Goal: Find specific page/section: Find specific page/section

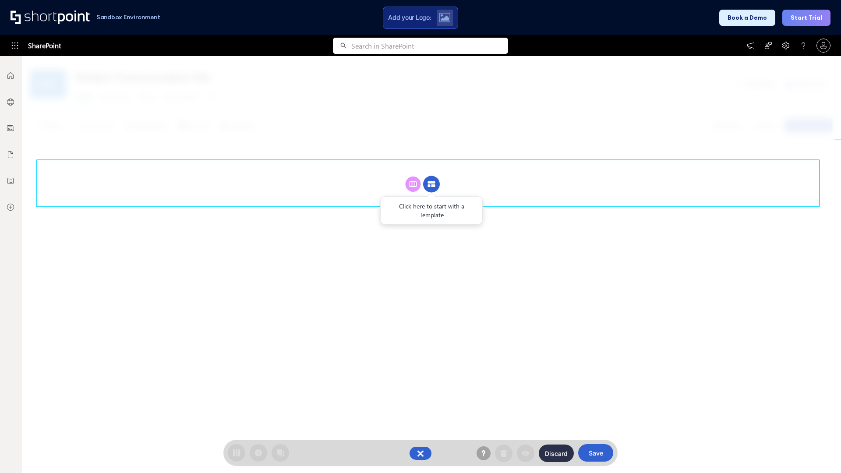
click at [431, 184] on circle at bounding box center [431, 184] width 17 height 17
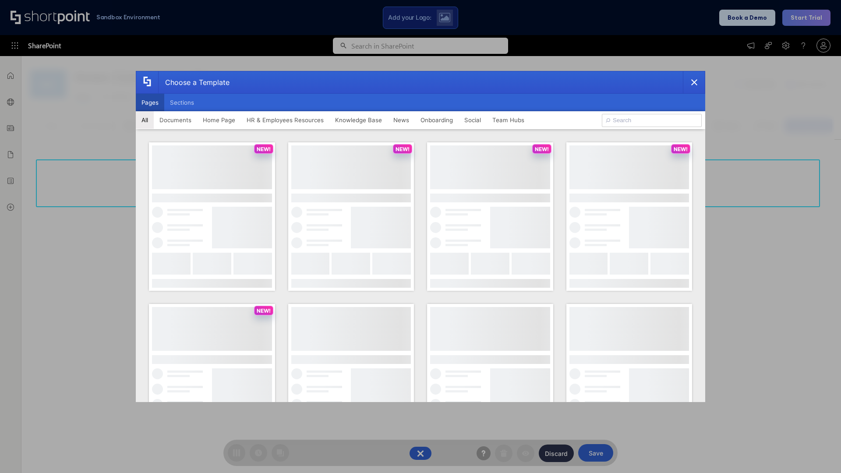
click at [150, 102] on button "Pages" at bounding box center [150, 103] width 28 height 18
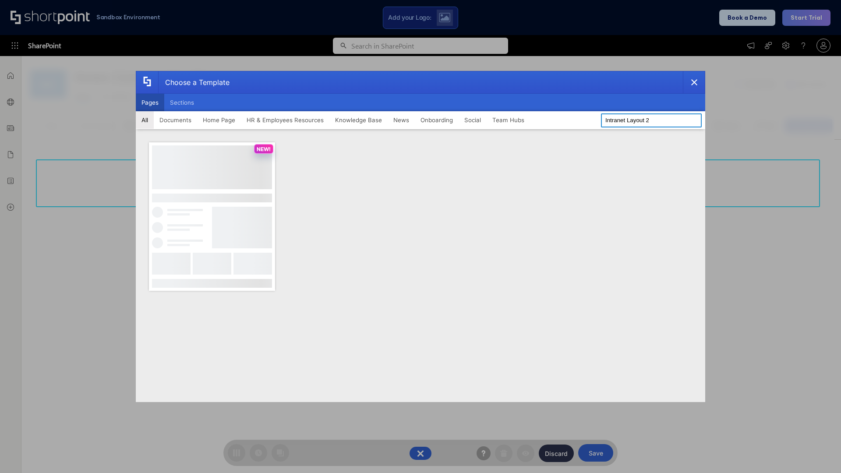
type input "Intranet Layout 2"
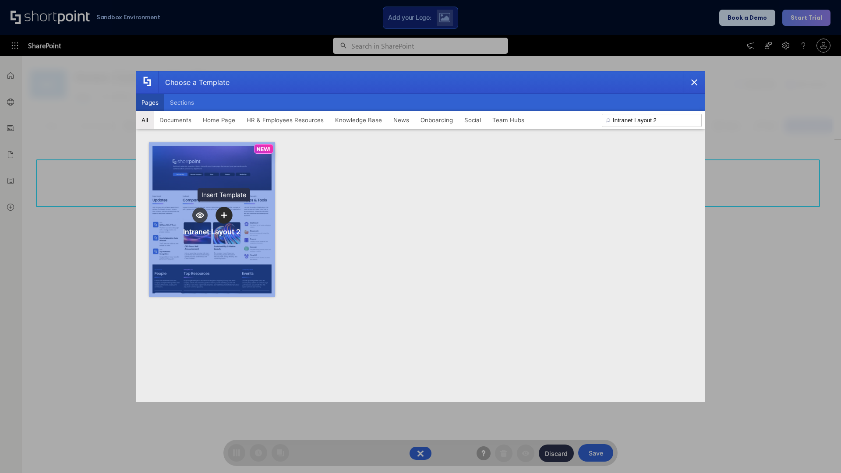
click at [224, 215] on icon "template selector" at bounding box center [224, 215] width 6 height 6
